Goal: Find specific page/section: Find specific page/section

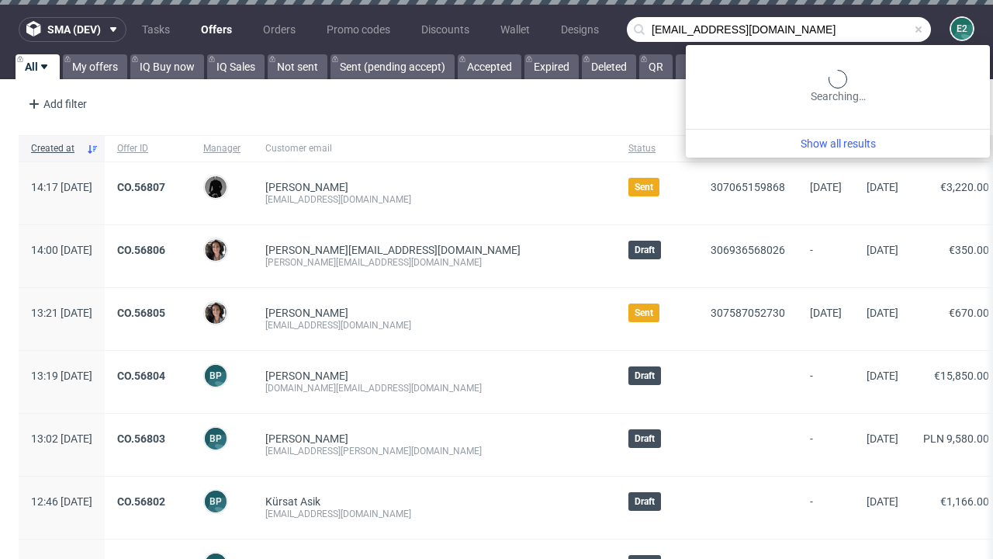
type input "[EMAIL_ADDRESS][DOMAIN_NAME]"
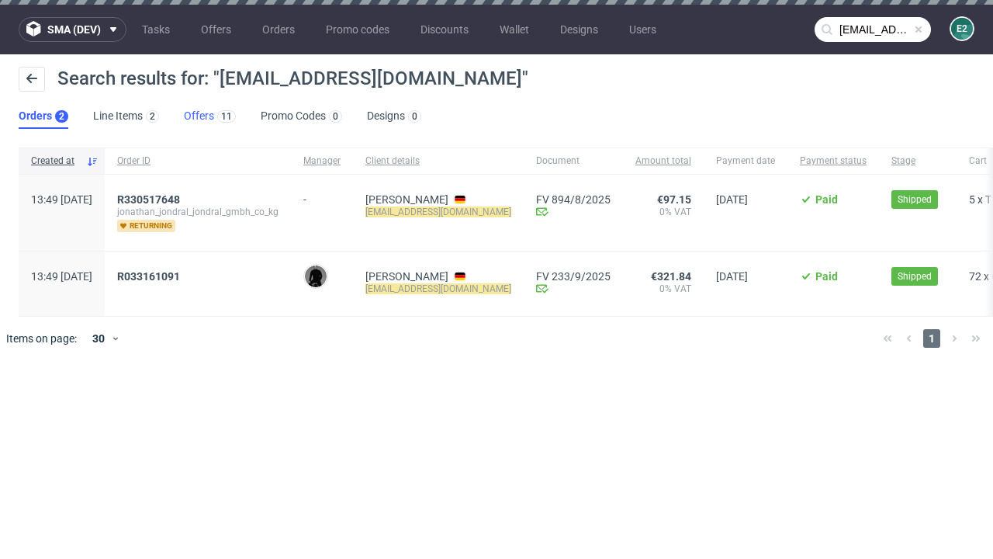
click at [209, 116] on link "Offers 11" at bounding box center [210, 116] width 52 height 25
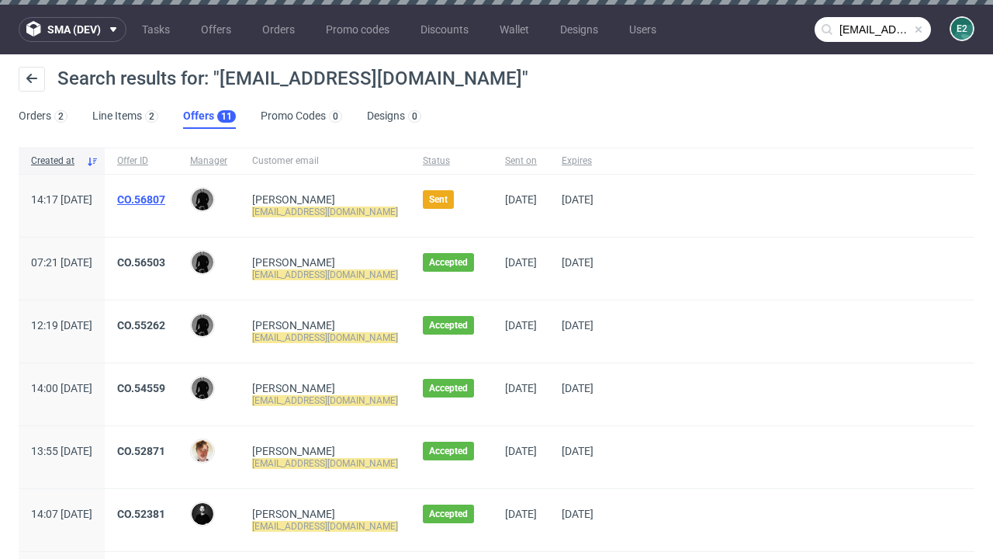
click at [165, 199] on link "CO.56807" at bounding box center [141, 199] width 48 height 12
